Goal: Entertainment & Leisure: Consume media (video, audio)

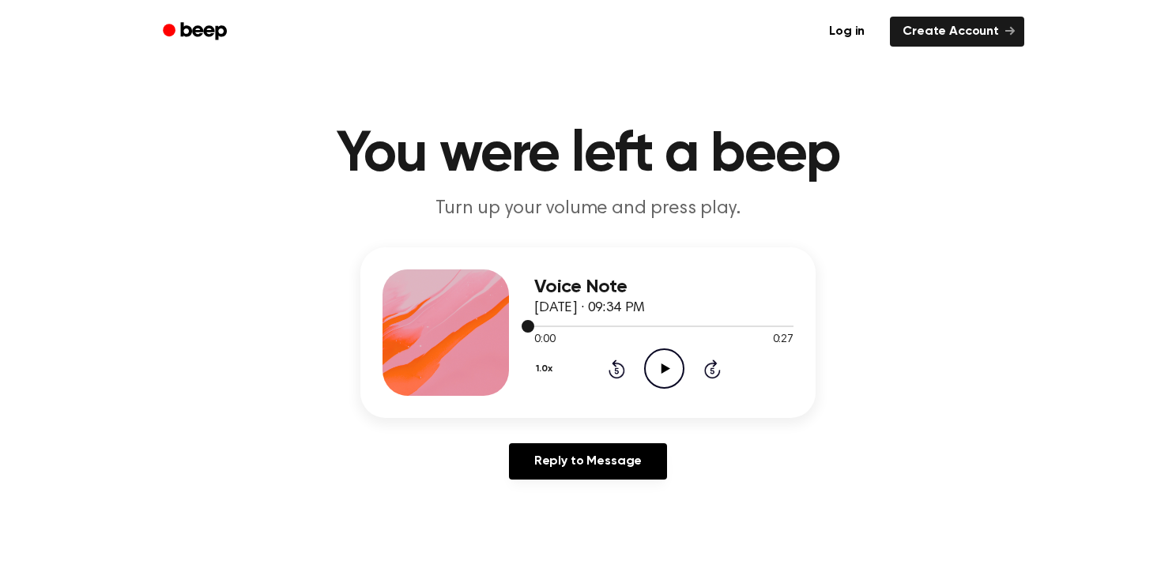
click at [665, 320] on div at bounding box center [663, 325] width 259 height 13
click at [658, 358] on icon "Play Audio" at bounding box center [664, 369] width 40 height 40
click at [534, 323] on div at bounding box center [663, 325] width 259 height 13
click at [535, 321] on span at bounding box center [538, 326] width 13 height 13
click at [535, 321] on div at bounding box center [663, 325] width 259 height 13
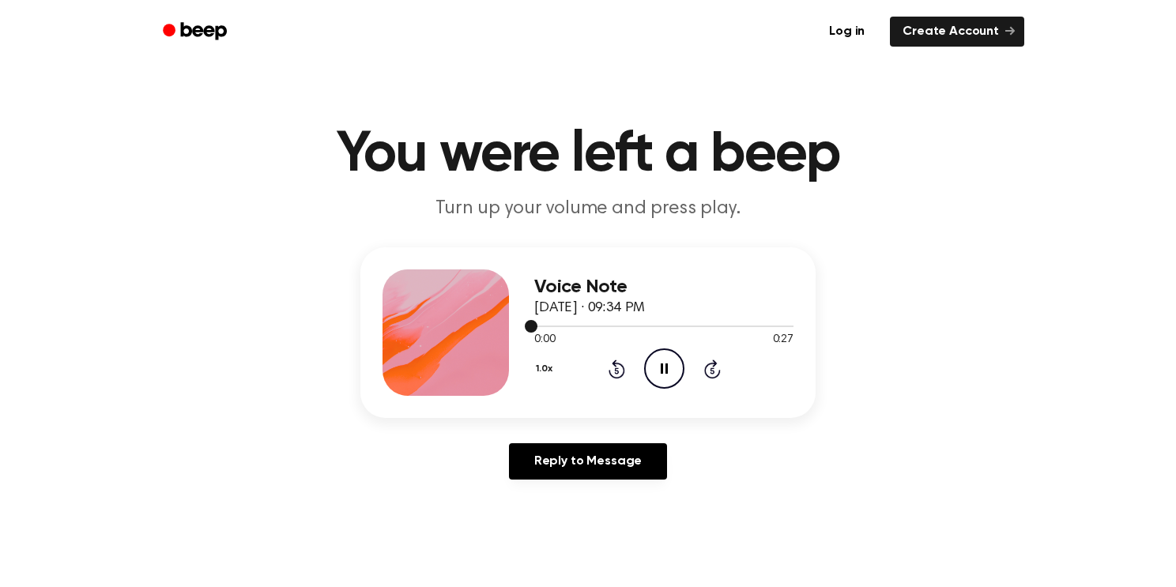
click at [535, 321] on span at bounding box center [531, 326] width 13 height 13
click at [535, 321] on div at bounding box center [663, 325] width 259 height 13
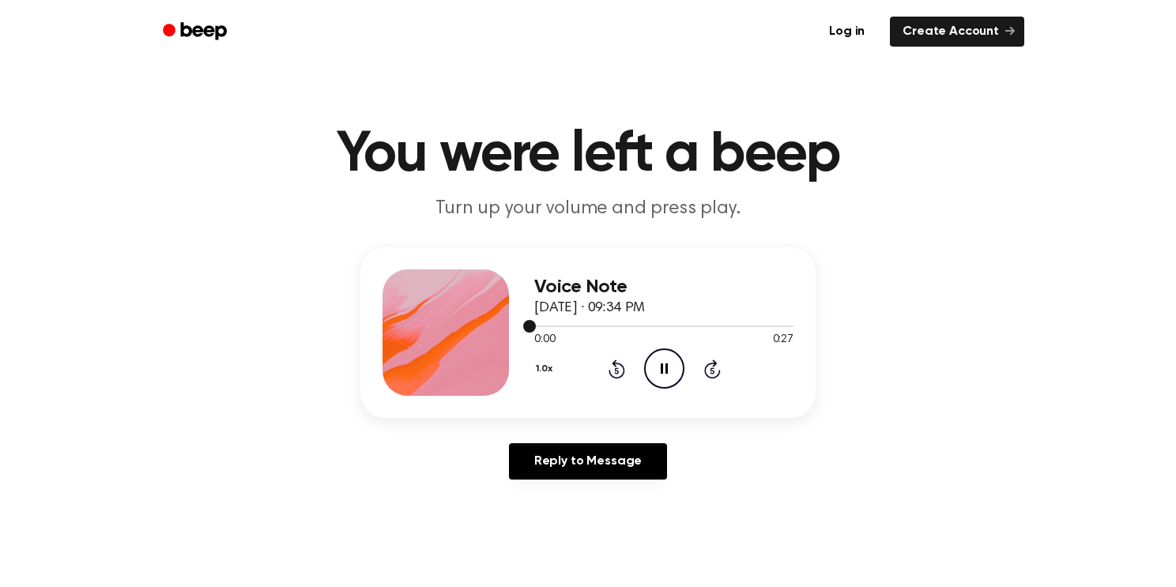
click at [535, 321] on div at bounding box center [663, 325] width 259 height 13
click at [661, 371] on icon at bounding box center [665, 369] width 9 height 10
click at [657, 356] on icon "Play Audio" at bounding box center [664, 369] width 40 height 40
click at [657, 356] on icon "Pause Audio" at bounding box center [664, 369] width 40 height 40
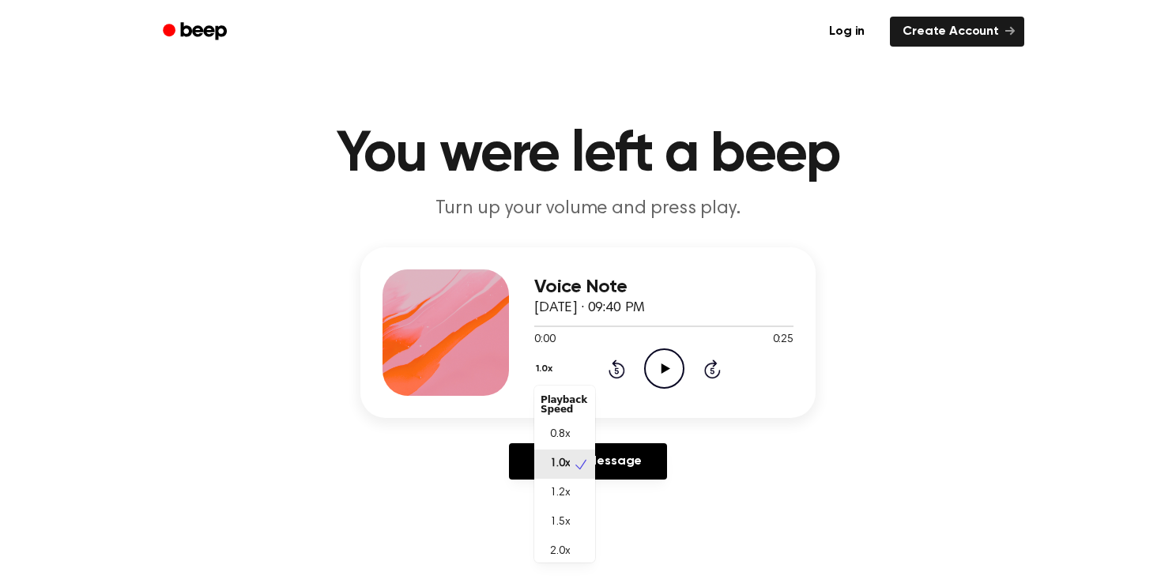
click at [538, 369] on button "1.0x" at bounding box center [546, 369] width 24 height 27
click at [575, 543] on div "2.0x" at bounding box center [564, 545] width 61 height 29
click at [677, 375] on icon "Play Audio" at bounding box center [664, 369] width 40 height 40
click at [537, 366] on button "2.0x" at bounding box center [547, 369] width 26 height 27
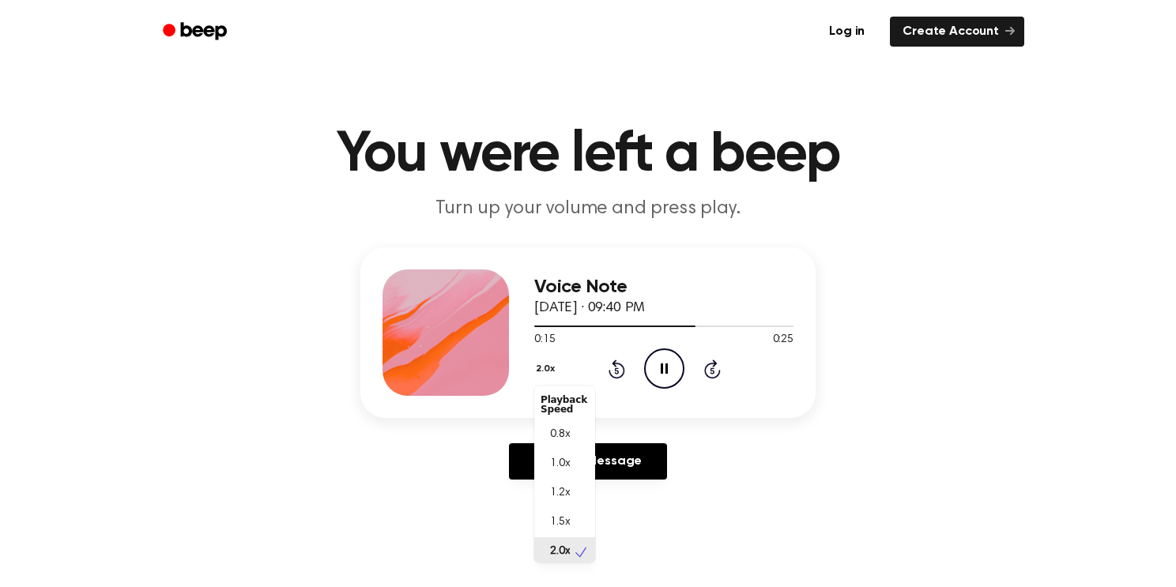
scroll to position [3, 0]
click at [575, 499] on div "1.2x" at bounding box center [564, 490] width 61 height 29
click at [541, 366] on button "1.2x" at bounding box center [545, 369] width 23 height 27
click at [545, 421] on div "0.8x" at bounding box center [564, 435] width 61 height 29
click at [675, 379] on icon "Play Audio" at bounding box center [664, 369] width 40 height 40
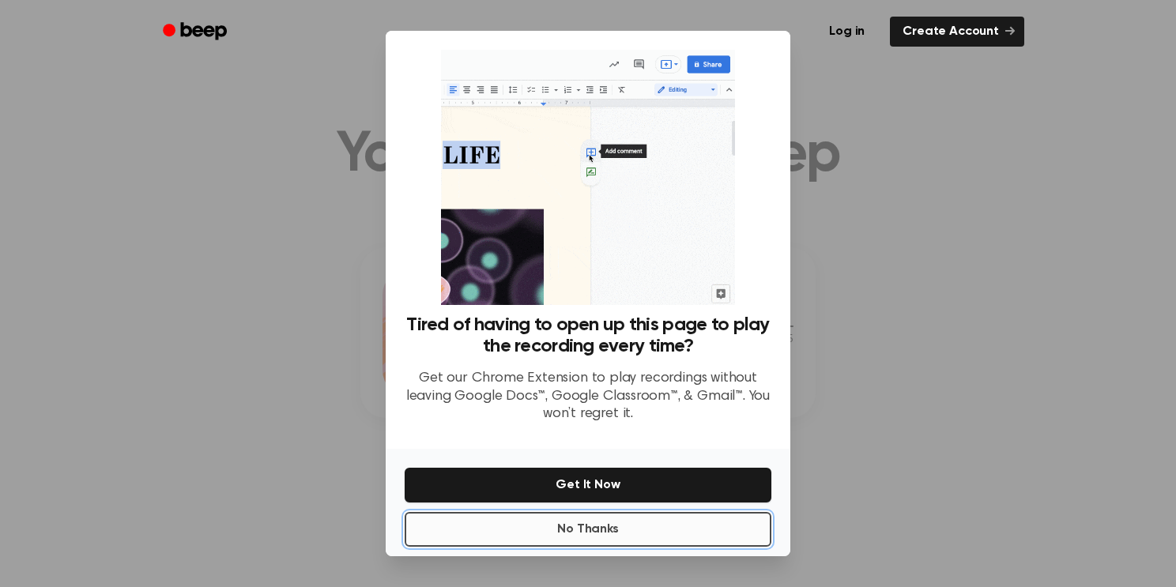
click at [628, 540] on button "No Thanks" at bounding box center [588, 529] width 367 height 35
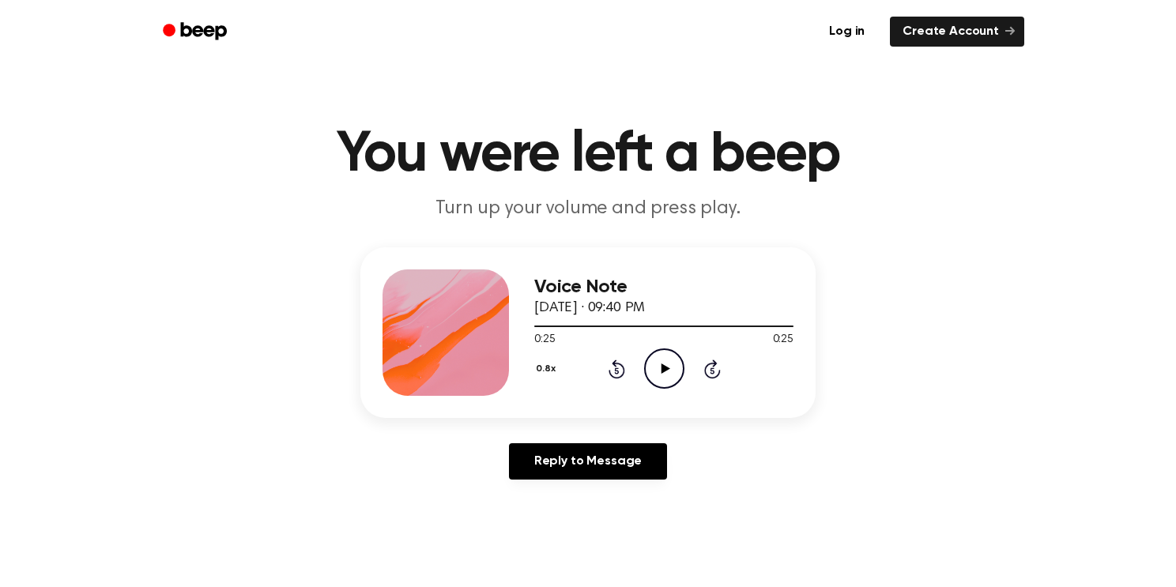
click at [663, 364] on icon "Play Audio" at bounding box center [664, 369] width 40 height 40
click at [549, 366] on button "0.8x" at bounding box center [547, 369] width 27 height 27
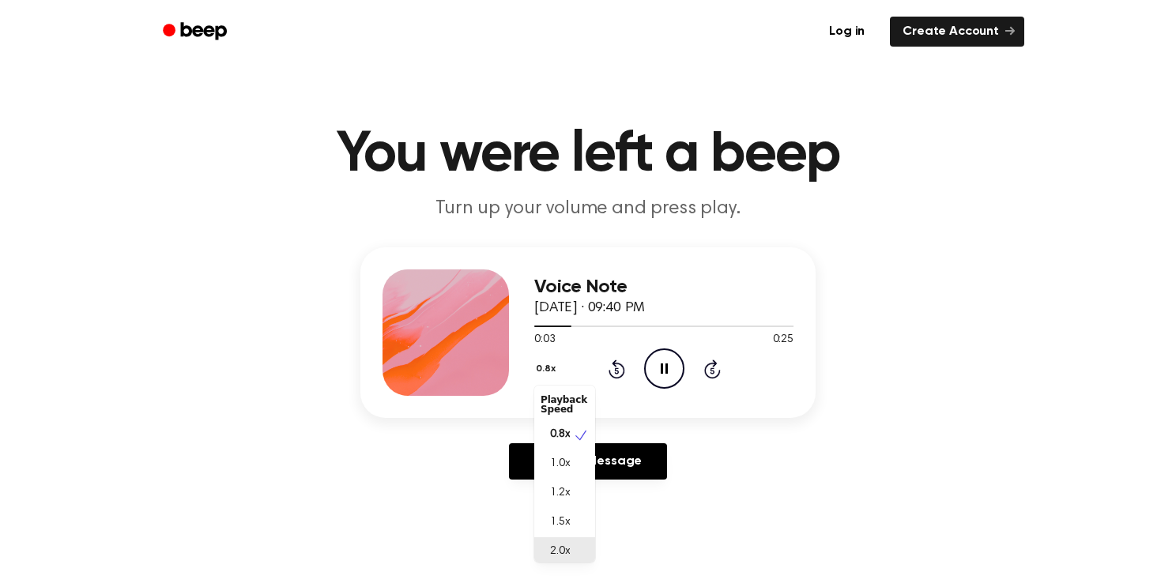
click at [548, 558] on div "2.0x" at bounding box center [564, 552] width 61 height 29
